Goal: Task Accomplishment & Management: Manage account settings

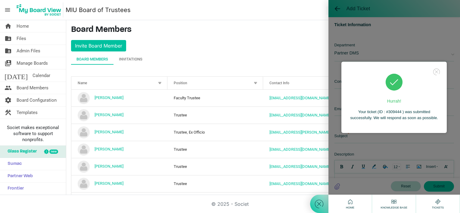
scroll to position [236, 0]
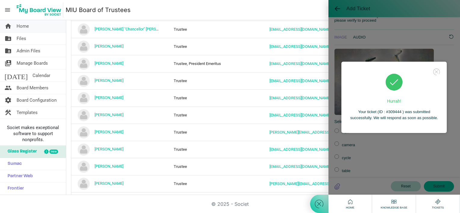
click at [26, 27] on span "Home" at bounding box center [23, 26] width 12 height 12
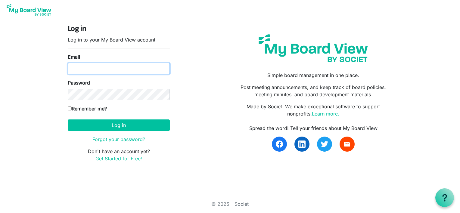
click at [90, 69] on input "Email" at bounding box center [119, 68] width 102 height 11
type input "[EMAIL_ADDRESS][DOMAIN_NAME]"
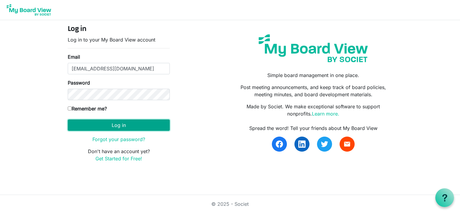
click at [81, 122] on button "Log in" at bounding box center [119, 124] width 102 height 11
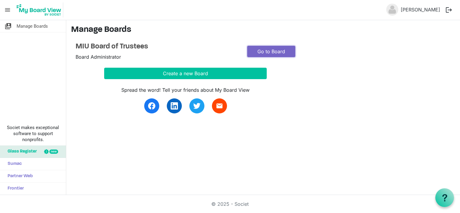
click at [258, 52] on link "Go to Board" at bounding box center [271, 51] width 48 height 11
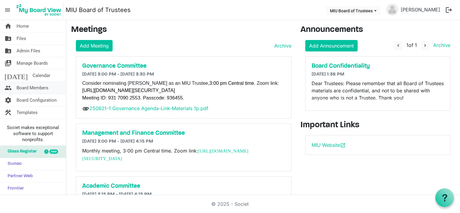
click at [30, 88] on span "Board Members" at bounding box center [33, 88] width 32 height 12
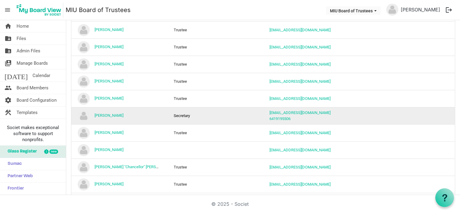
scroll to position [150, 0]
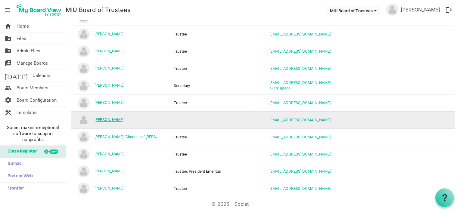
click at [116, 118] on link "[PERSON_NAME]" at bounding box center [108, 119] width 29 height 5
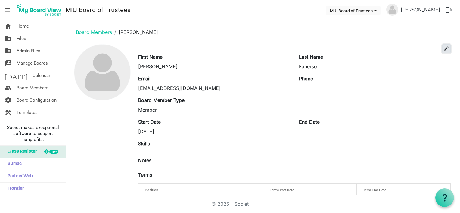
click at [443, 46] on span "edit" at bounding box center [445, 48] width 5 height 5
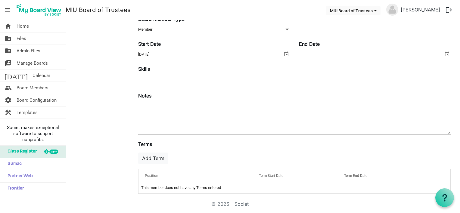
scroll to position [98, 0]
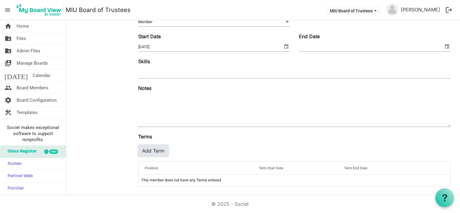
click at [159, 149] on button "Add Term" at bounding box center [153, 150] width 30 height 11
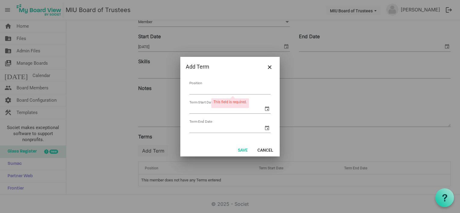
click at [200, 85] on td "Position" at bounding box center [230, 88] width 82 height 16
click at [194, 91] on input "Position" at bounding box center [229, 89] width 81 height 9
type input "Trustee"
click at [207, 109] on input "Term Start Date" at bounding box center [226, 108] width 74 height 9
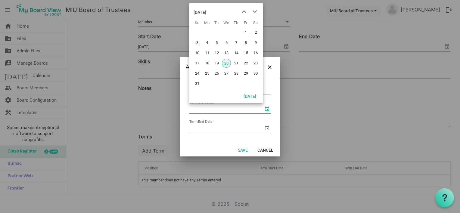
click at [267, 108] on span "select" at bounding box center [266, 108] width 7 height 7
click at [209, 65] on span "18" at bounding box center [206, 63] width 9 height 9
type input "[DATE]"
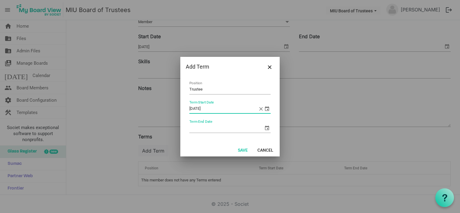
click at [202, 129] on input "Term End Date" at bounding box center [226, 128] width 74 height 9
type input "[DATE]"
click at [242, 150] on button "Save" at bounding box center [243, 150] width 18 height 8
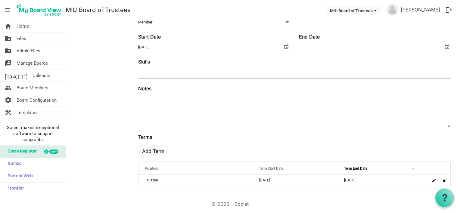
scroll to position [0, 0]
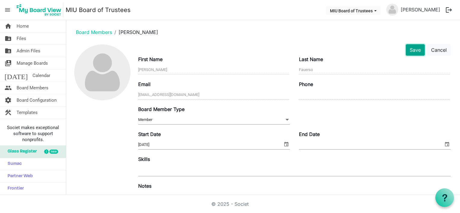
click at [409, 49] on button "Save" at bounding box center [414, 49] width 19 height 11
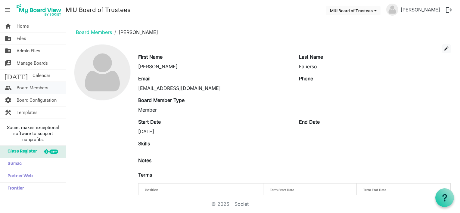
click at [43, 86] on span "Board Members" at bounding box center [33, 88] width 32 height 12
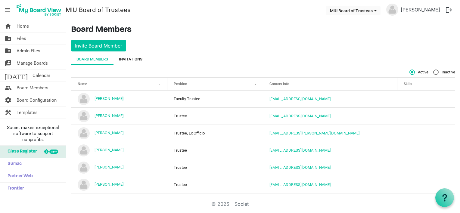
click at [134, 58] on div "Invitations" at bounding box center [130, 59] width 23 height 6
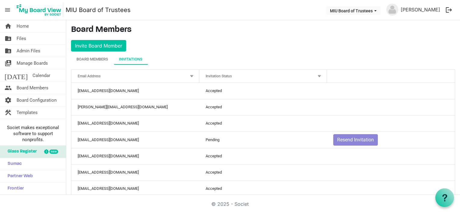
click at [234, 76] on div "Invitation Status" at bounding box center [259, 76] width 113 height 9
click at [312, 74] on div "Invitation Status" at bounding box center [259, 76] width 113 height 9
